Goal: Task Accomplishment & Management: Manage account settings

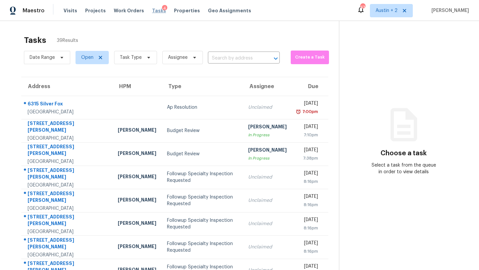
click at [152, 12] on span "Tasks" at bounding box center [159, 10] width 14 height 5
click at [154, 10] on span "Tasks" at bounding box center [159, 10] width 14 height 5
click at [72, 12] on span "Visits" at bounding box center [71, 10] width 14 height 7
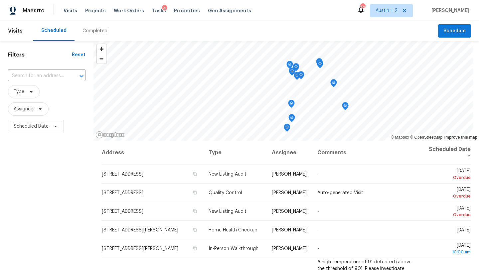
click at [62, 6] on div "Maestro Visits Projects Work Orders Tasks 4 Properties Geo Assignments" at bounding box center [129, 10] width 259 height 13
click at [34, 92] on span "Type" at bounding box center [24, 91] width 32 height 13
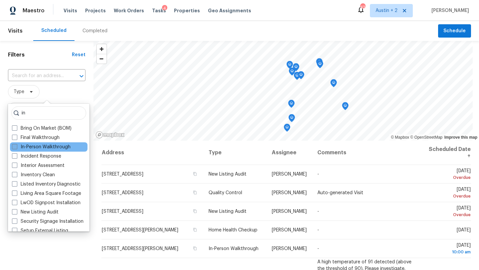
type input "in"
click at [42, 148] on label "In-Person Walkthrough" at bounding box center [41, 147] width 59 height 7
click at [16, 148] on input "In-Person Walkthrough" at bounding box center [14, 146] width 4 height 4
checkbox input "true"
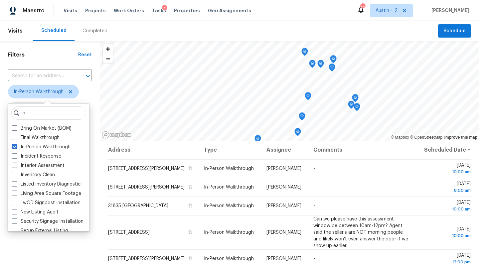
click at [50, 61] on div "Filters Reset ​ In-Person Walkthrough Assignee Scheduled Date" at bounding box center [50, 199] width 100 height 316
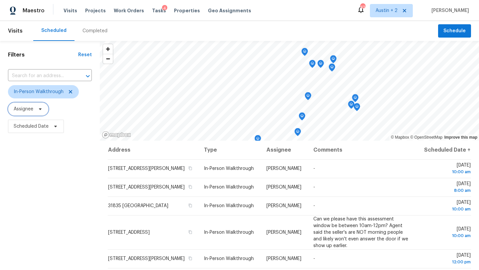
click at [38, 107] on icon at bounding box center [40, 108] width 5 height 5
click at [56, 103] on span "Assignee" at bounding box center [50, 108] width 84 height 13
click at [41, 108] on icon at bounding box center [40, 109] width 3 height 2
click at [62, 108] on span "Assignee" at bounding box center [50, 108] width 84 height 13
click at [52, 128] on span at bounding box center [54, 126] width 7 height 5
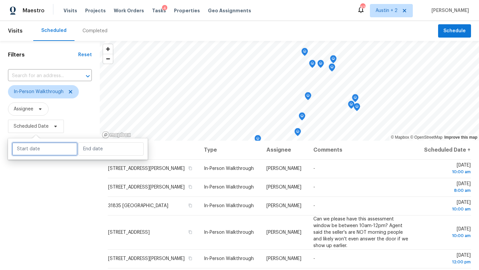
select select "7"
select select "2025"
select select "8"
select select "2025"
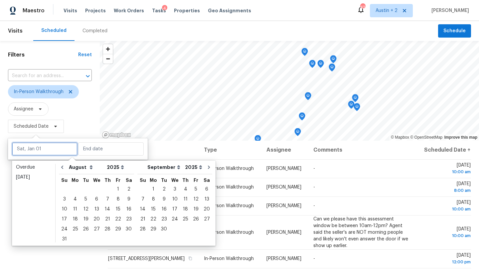
click at [60, 153] on input "text" at bounding box center [45, 148] width 66 height 13
type input "[DATE]"
click at [92, 232] on div "27" at bounding box center [96, 229] width 11 height 9
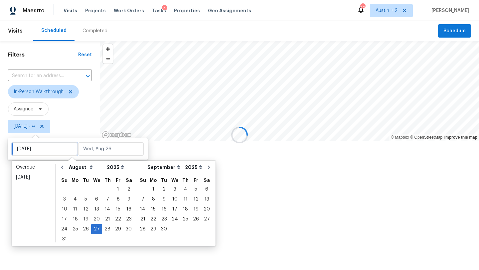
type input "[DATE]"
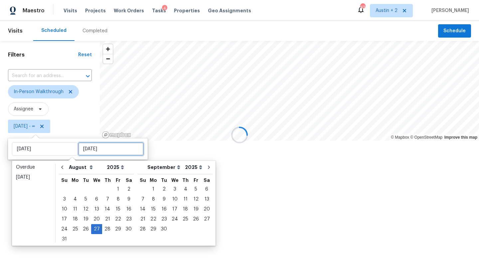
type input "[DATE]"
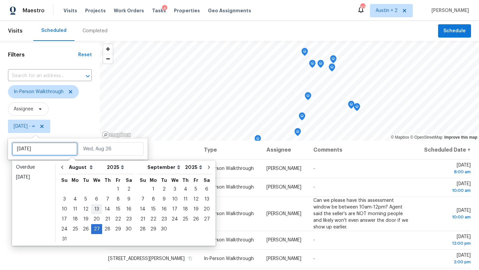
type input "[DATE]"
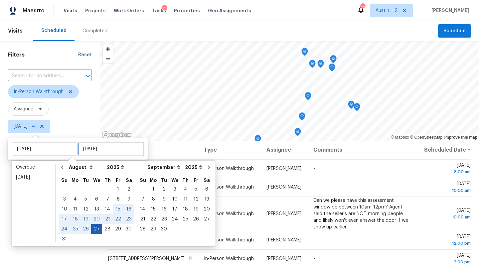
type input "[DATE]"
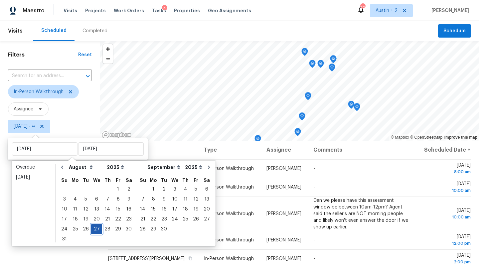
click at [95, 228] on div "27" at bounding box center [96, 229] width 11 height 9
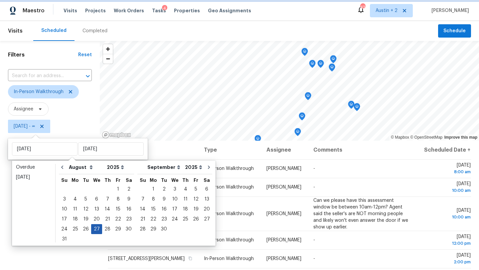
type input "[DATE]"
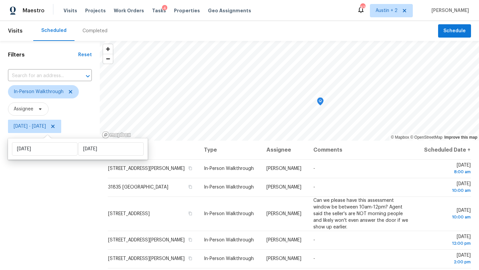
click at [46, 199] on div "Filters Reset ​ In-Person Walkthrough Assignee [DATE] - [DATE]" at bounding box center [50, 199] width 100 height 316
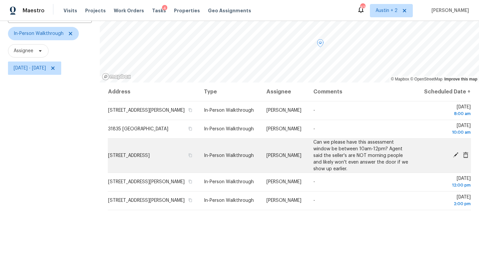
scroll to position [62, 0]
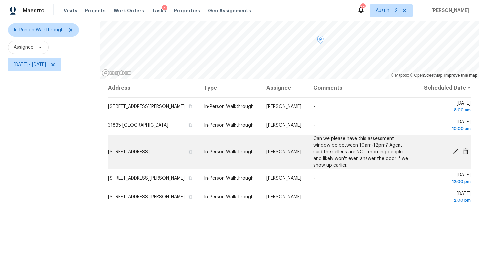
click at [455, 154] on icon at bounding box center [456, 151] width 6 height 6
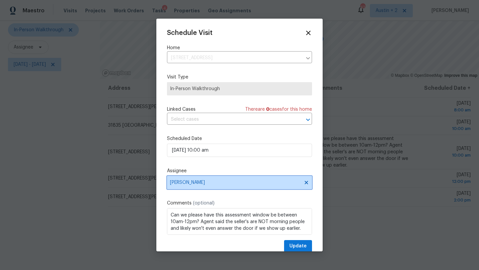
click at [221, 184] on span "[PERSON_NAME]" at bounding box center [235, 182] width 130 height 5
click at [49, 134] on div at bounding box center [239, 135] width 479 height 270
click at [308, 32] on icon at bounding box center [308, 33] width 5 height 5
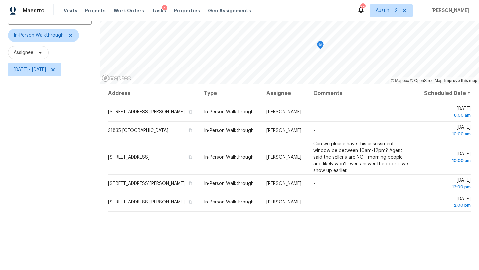
scroll to position [7, 0]
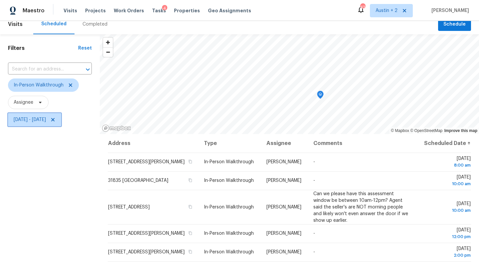
click at [55, 119] on icon at bounding box center [52, 119] width 3 height 3
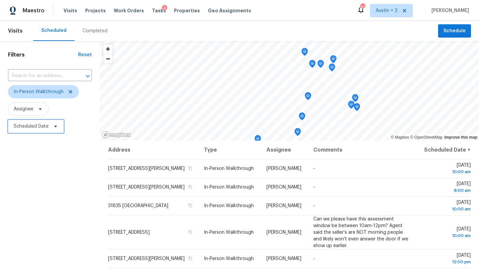
click at [58, 129] on span "Scheduled Date" at bounding box center [36, 126] width 56 height 13
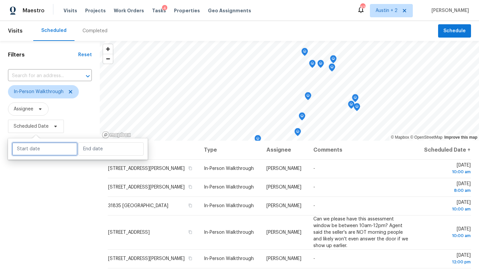
select select "7"
select select "2025"
select select "8"
select select "2025"
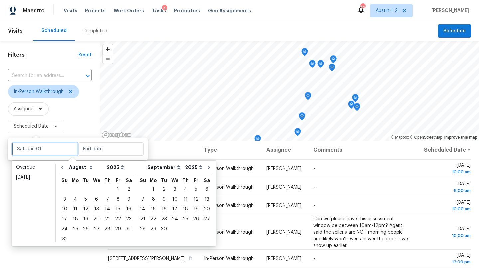
click at [50, 148] on input "text" at bounding box center [45, 148] width 66 height 13
click at [86, 227] on div "26" at bounding box center [86, 229] width 11 height 9
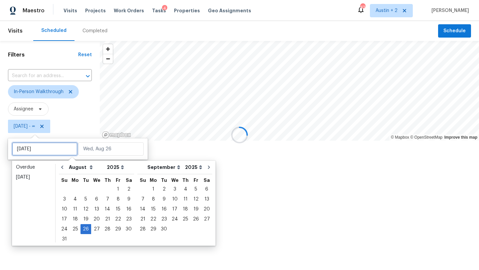
type input "[DATE]"
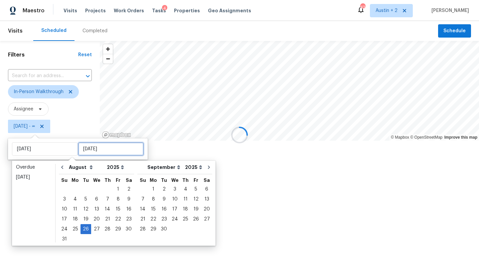
type input "[DATE]"
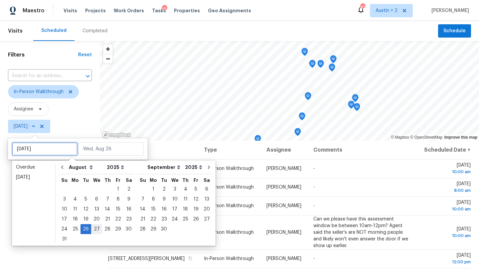
type input "[DATE]"
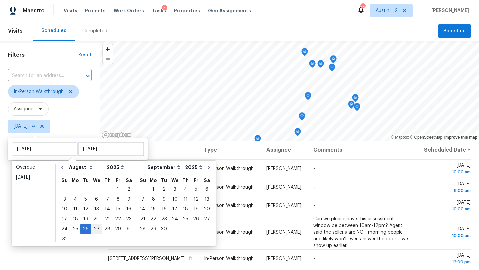
type input "[DATE]"
click at [84, 229] on div "26" at bounding box center [86, 229] width 11 height 9
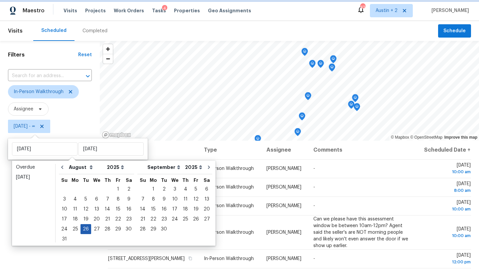
type input "[DATE]"
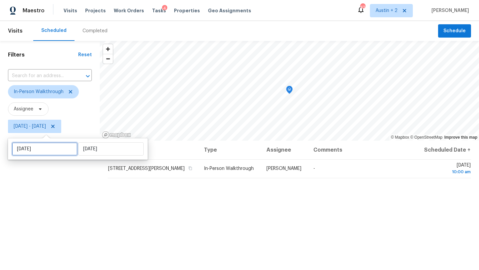
select select "7"
select select "2025"
select select "8"
select select "2025"
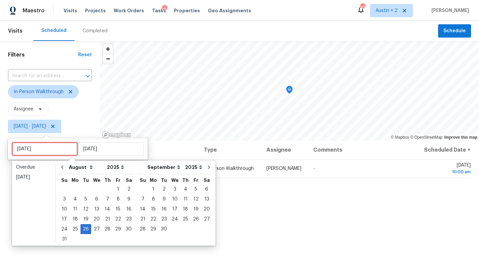
click at [42, 151] on input "[DATE]" at bounding box center [45, 148] width 66 height 13
type input "[DATE]"
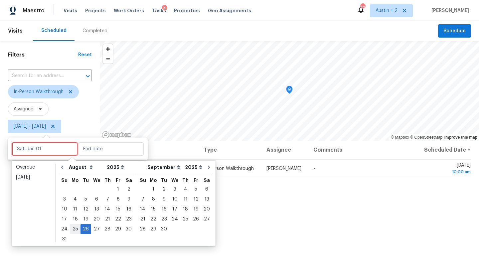
type input "[DATE]"
click at [77, 229] on div "25" at bounding box center [75, 229] width 11 height 9
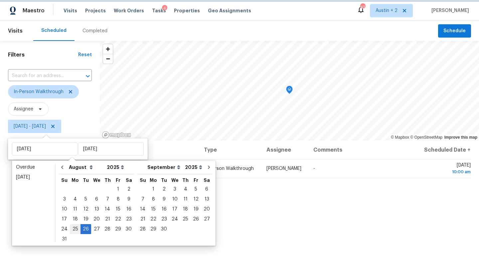
type input "[DATE]"
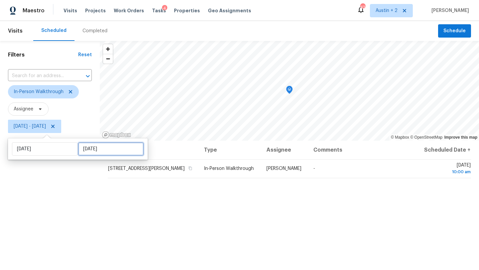
select select "7"
select select "2025"
select select "8"
select select "2025"
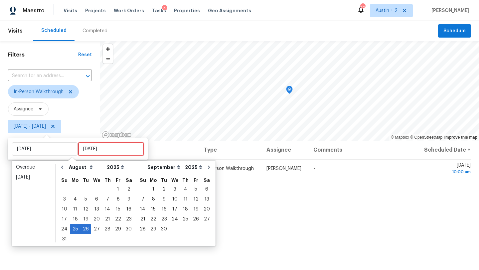
click at [86, 149] on input "[DATE]" at bounding box center [111, 148] width 66 height 13
type input "[DATE]"
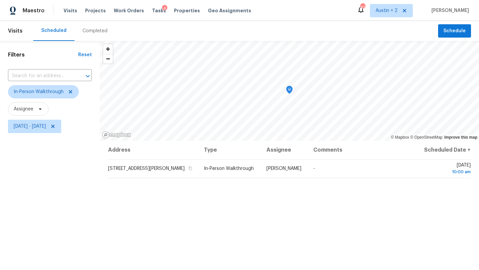
click at [67, 264] on div "Filters Reset ​ In-Person Walkthrough Assignee [DATE] - [DATE]" at bounding box center [50, 199] width 100 height 316
click at [46, 126] on span "[DATE] - [DATE]" at bounding box center [30, 126] width 32 height 7
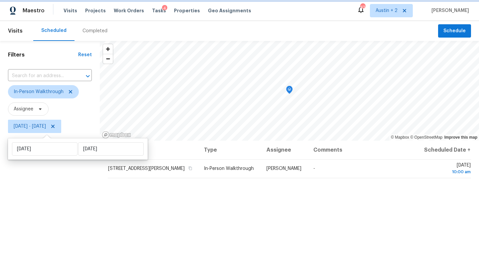
click at [55, 127] on icon at bounding box center [52, 126] width 3 height 3
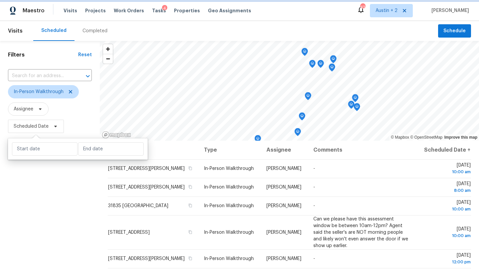
click at [47, 125] on span "Scheduled Date" at bounding box center [31, 126] width 35 height 7
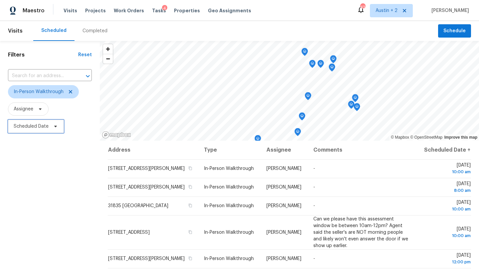
click at [47, 125] on span "Scheduled Date" at bounding box center [31, 126] width 35 height 7
click at [48, 209] on div "Filters Reset ​ In-Person Walkthrough Assignee Scheduled Date" at bounding box center [50, 199] width 100 height 316
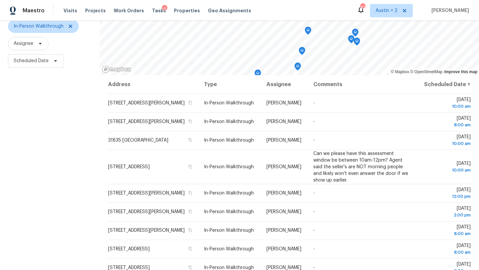
scroll to position [87, 0]
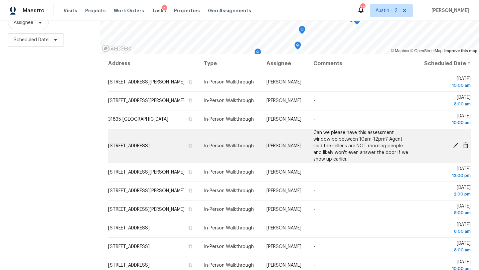
click at [456, 148] on icon at bounding box center [455, 145] width 5 height 5
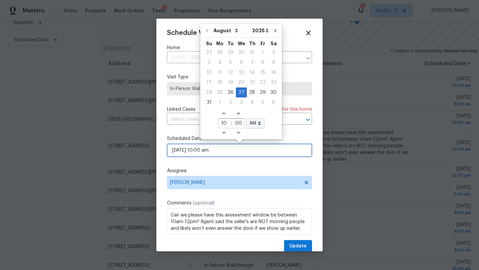
click at [227, 153] on input "[DATE] 10:00 am" at bounding box center [239, 150] width 145 height 13
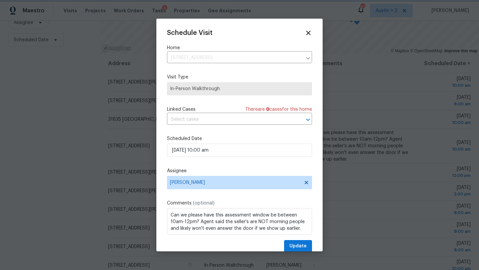
click at [213, 176] on div "Assignee [PERSON_NAME]" at bounding box center [239, 179] width 145 height 22
click at [213, 184] on span "[PERSON_NAME]" at bounding box center [235, 182] width 130 height 5
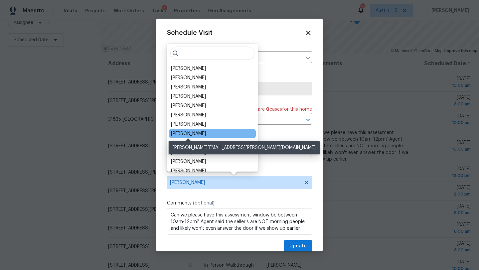
click at [200, 133] on div "[PERSON_NAME]" at bounding box center [188, 133] width 35 height 7
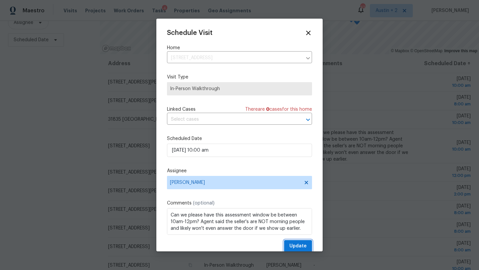
click at [299, 249] on span "Update" at bounding box center [298, 246] width 17 height 8
